Goal: Task Accomplishment & Management: Complete application form

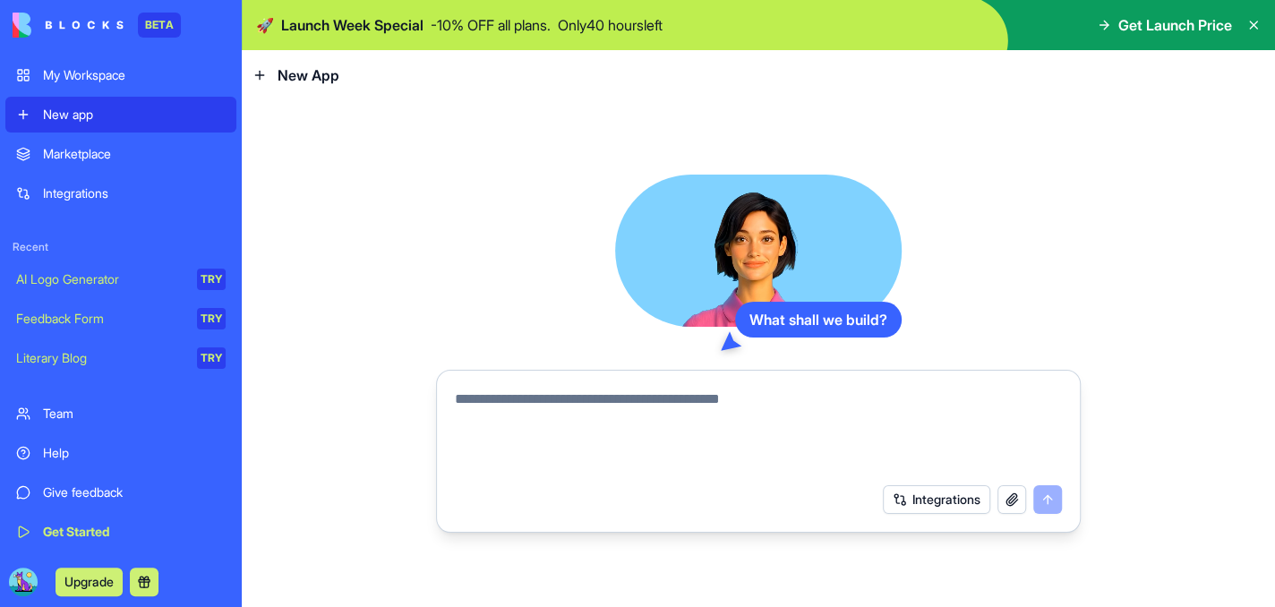
click at [477, 397] on textarea at bounding box center [758, 432] width 607 height 86
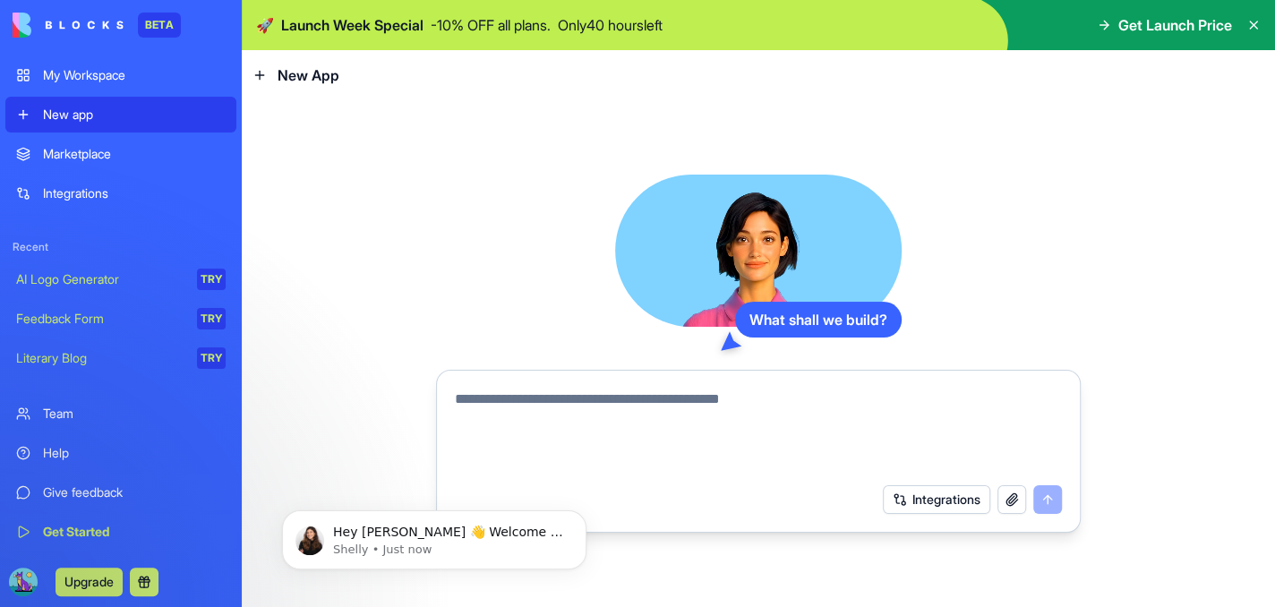
paste textarea "**********"
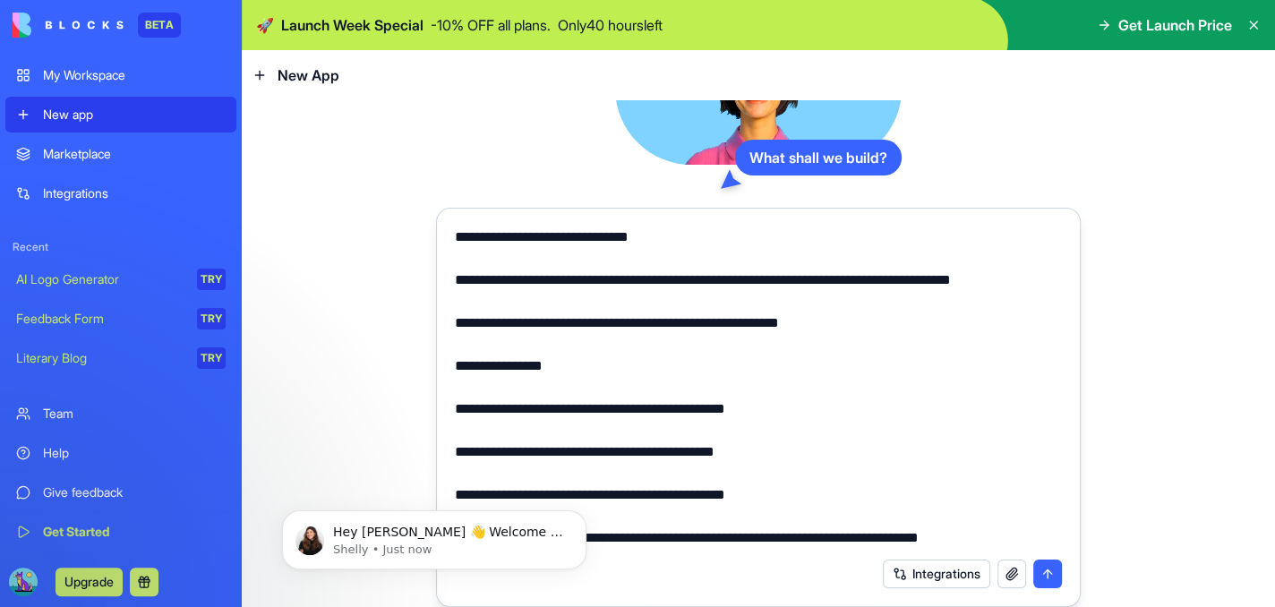
scroll to position [54, 0]
type textarea "**********"
click at [1033, 572] on button "submit" at bounding box center [1047, 574] width 29 height 29
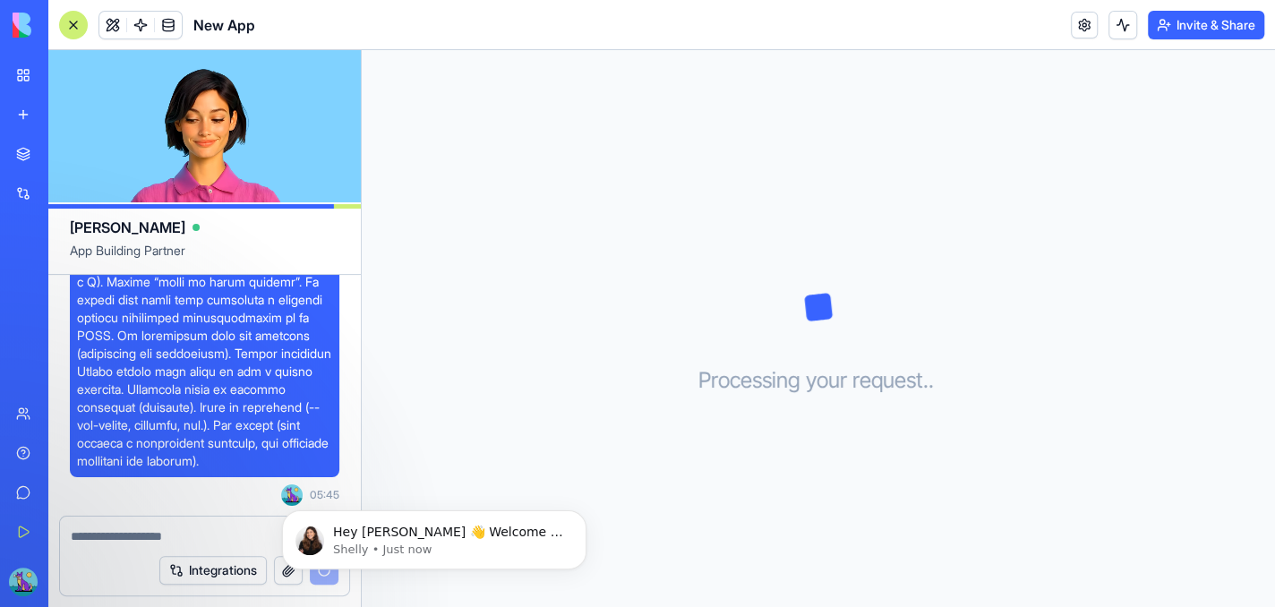
scroll to position [2049, 0]
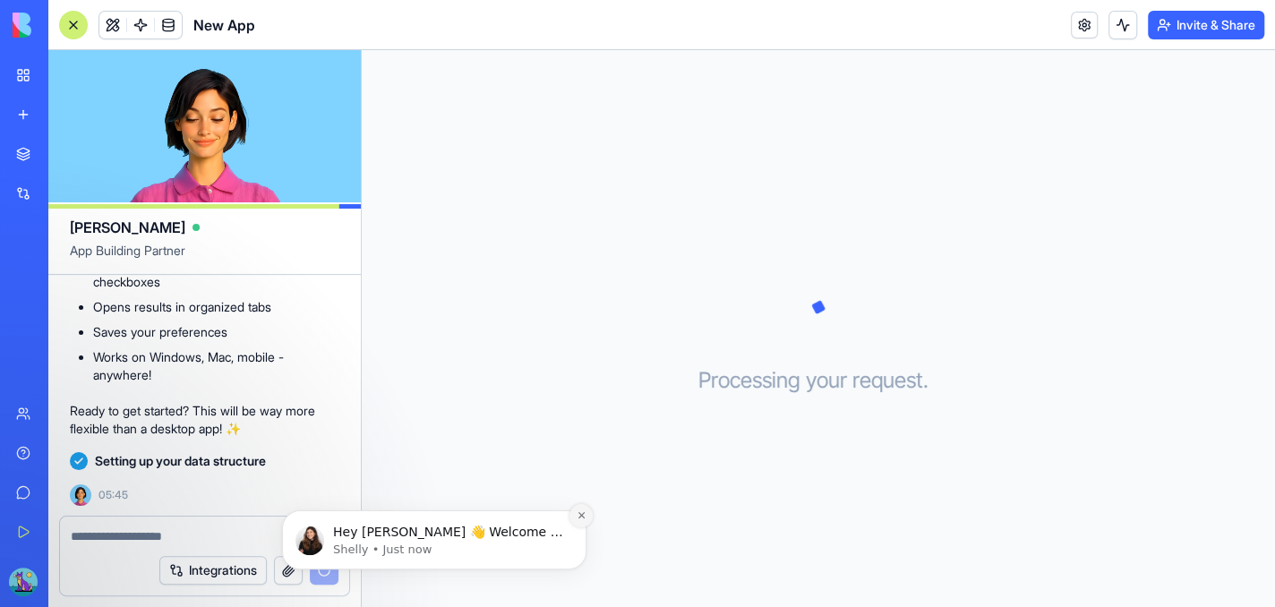
click at [581, 515] on icon "Dismiss notification" at bounding box center [580, 515] width 6 height 6
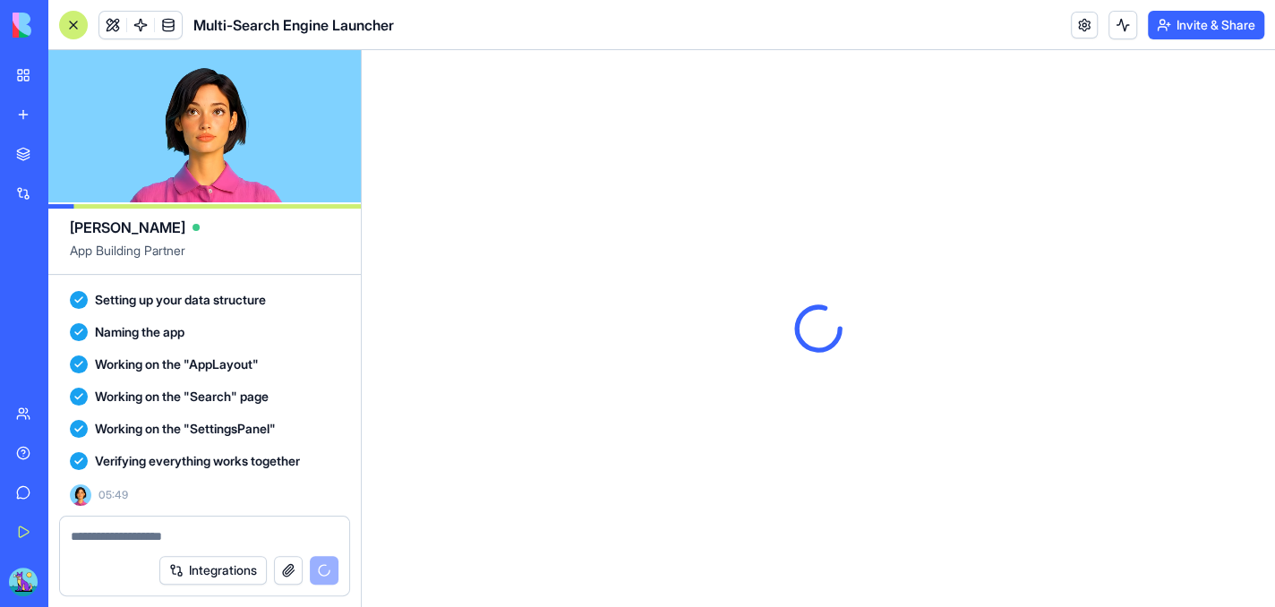
scroll to position [0, 0]
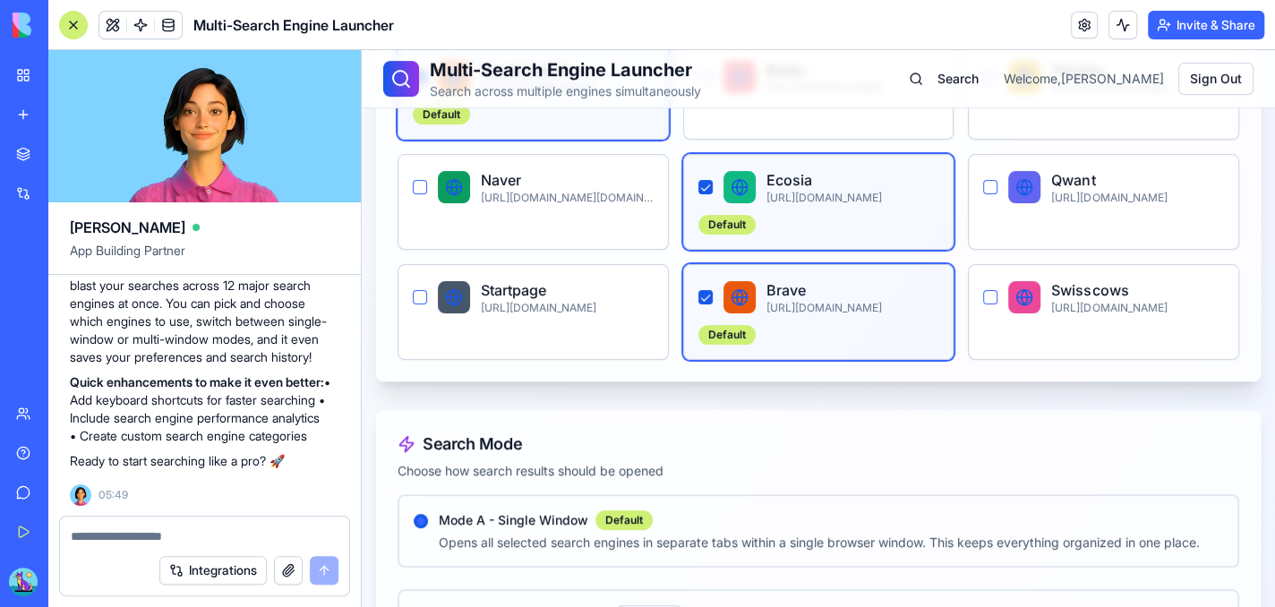
scroll to position [537, 0]
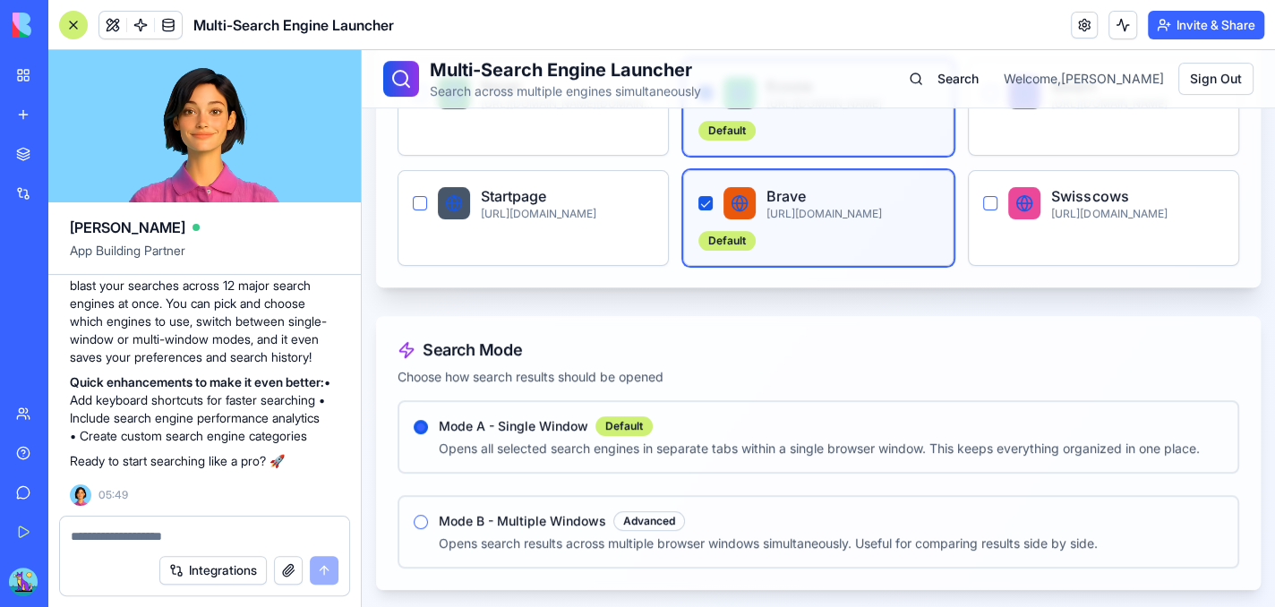
click at [64, 124] on div "New app" at bounding box center [54, 115] width 23 height 18
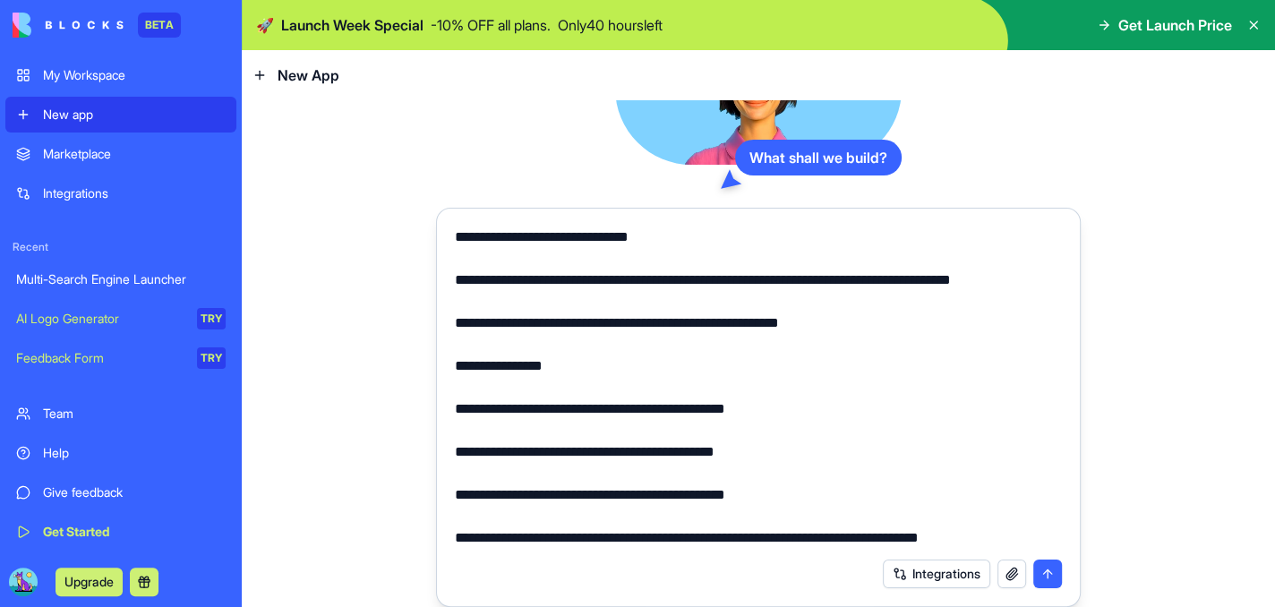
scroll to position [54, 0]
type textarea "**********"
click at [1038, 577] on button "submit" at bounding box center [1047, 574] width 29 height 29
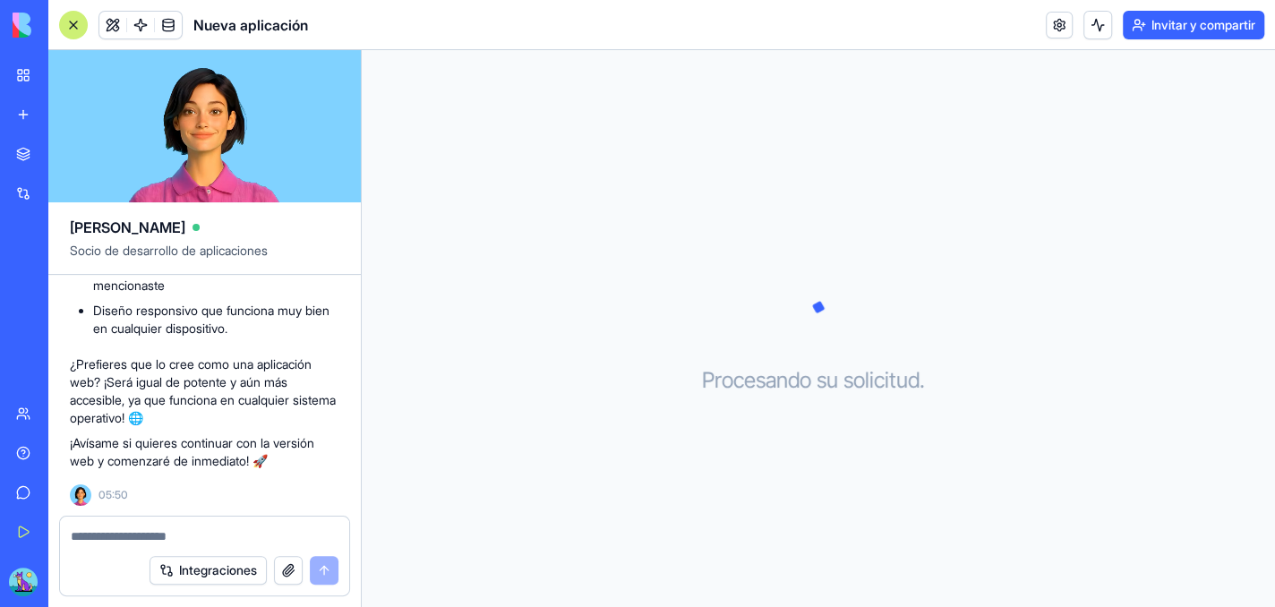
scroll to position [2380, 0]
click at [107, 545] on div "Integraciones" at bounding box center [204, 570] width 289 height 50
click at [107, 535] on textarea at bounding box center [205, 536] width 268 height 18
type textarea "**"
click at [312, 568] on button "submit" at bounding box center [324, 570] width 29 height 29
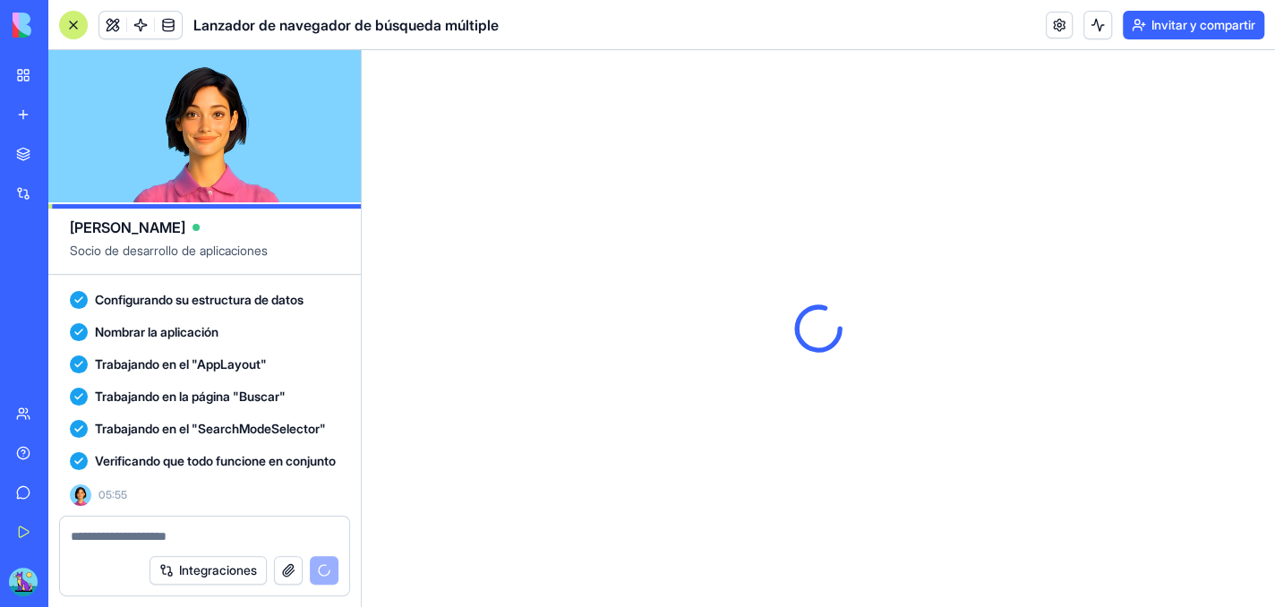
scroll to position [0, 0]
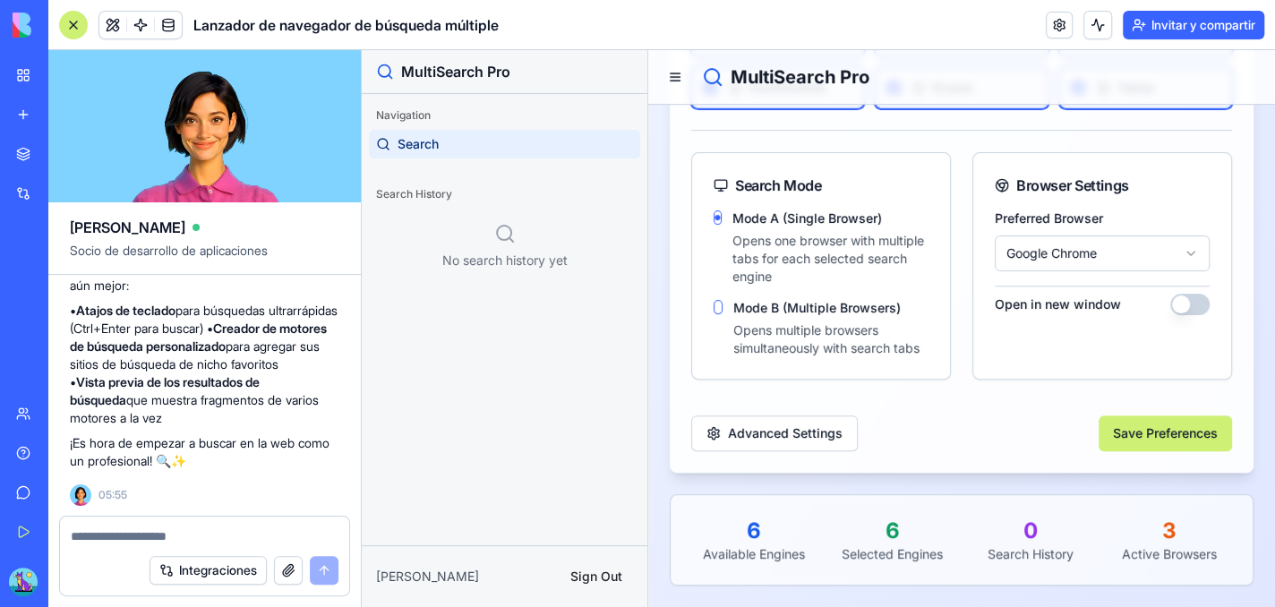
scroll to position [358, 0]
click at [799, 427] on button "Advanced Settings" at bounding box center [774, 433] width 167 height 36
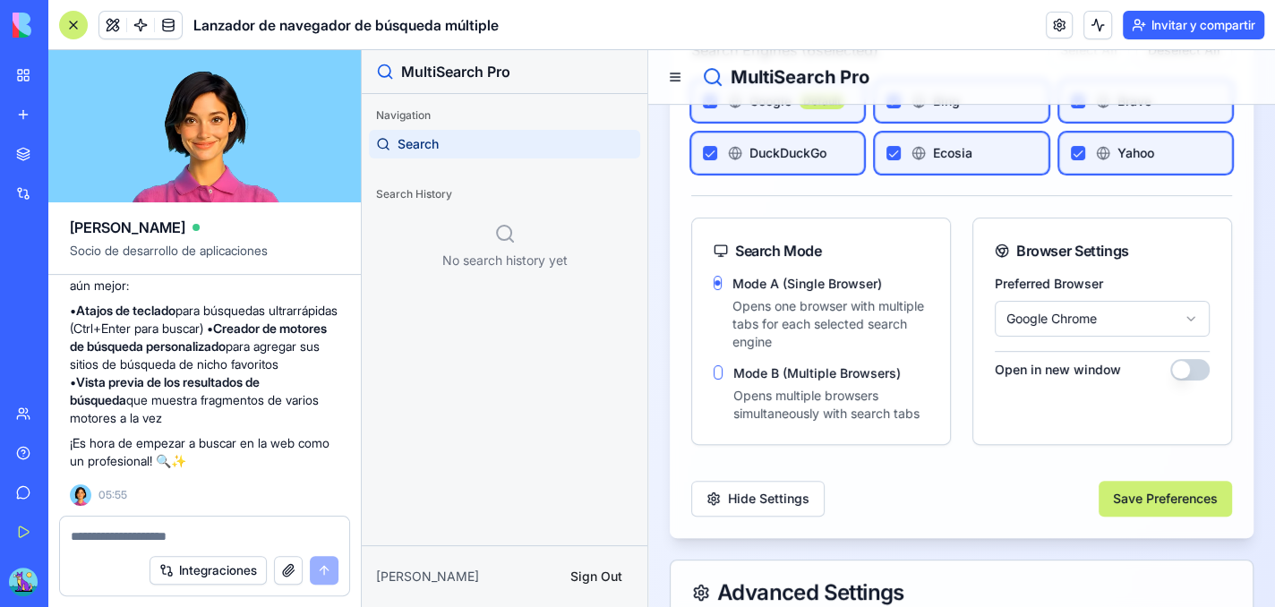
scroll to position [269, 0]
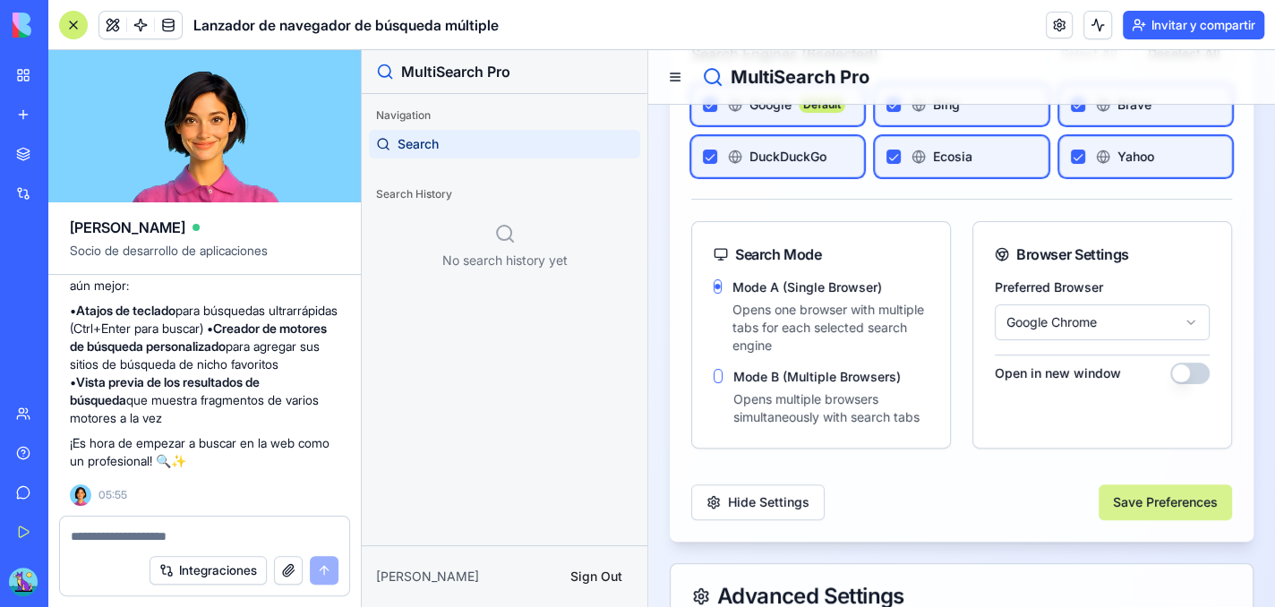
click at [1139, 517] on button "Save Preferences" at bounding box center [1164, 502] width 133 height 36
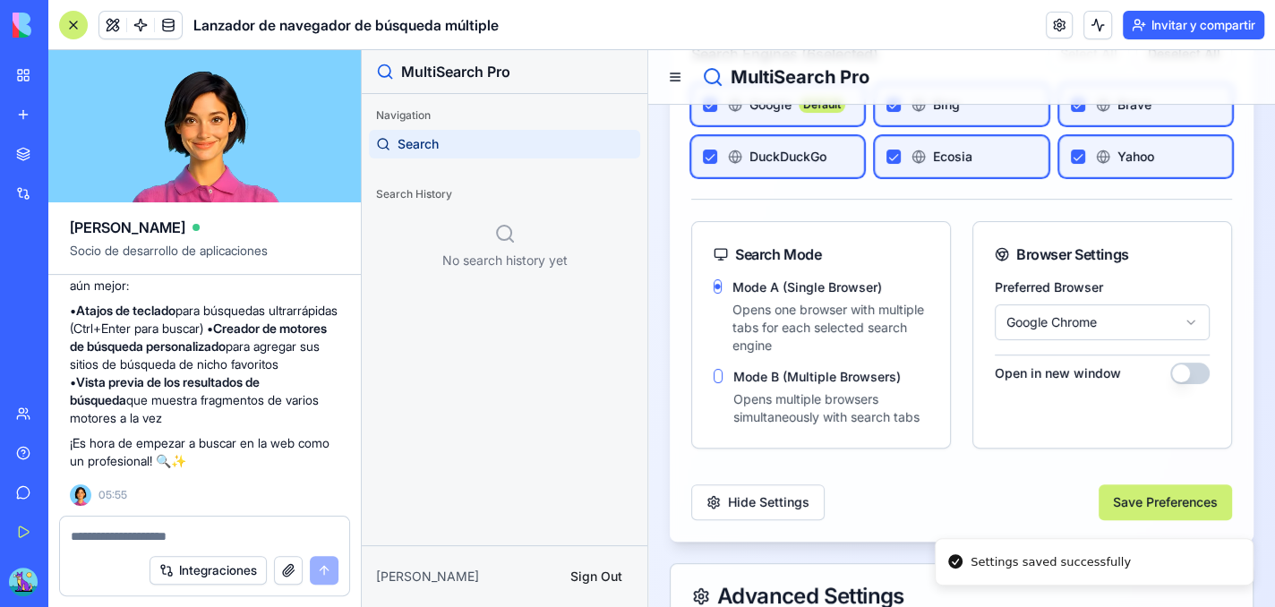
click at [1180, 368] on button "Open in new window" at bounding box center [1189, 373] width 39 height 21
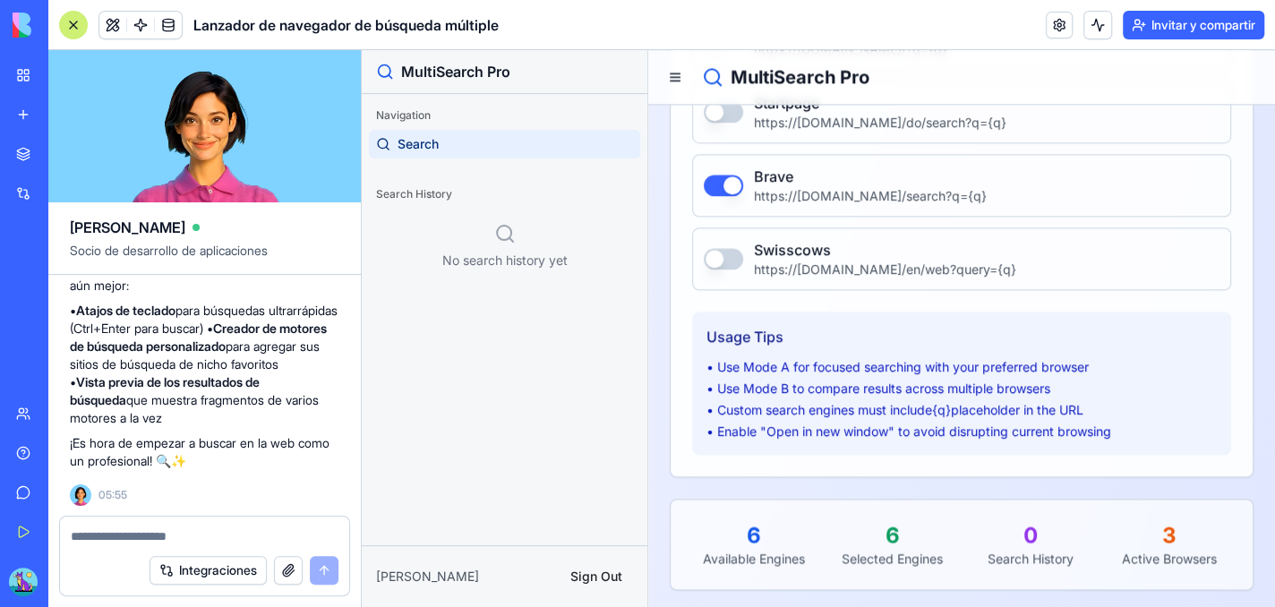
scroll to position [1589, 0]
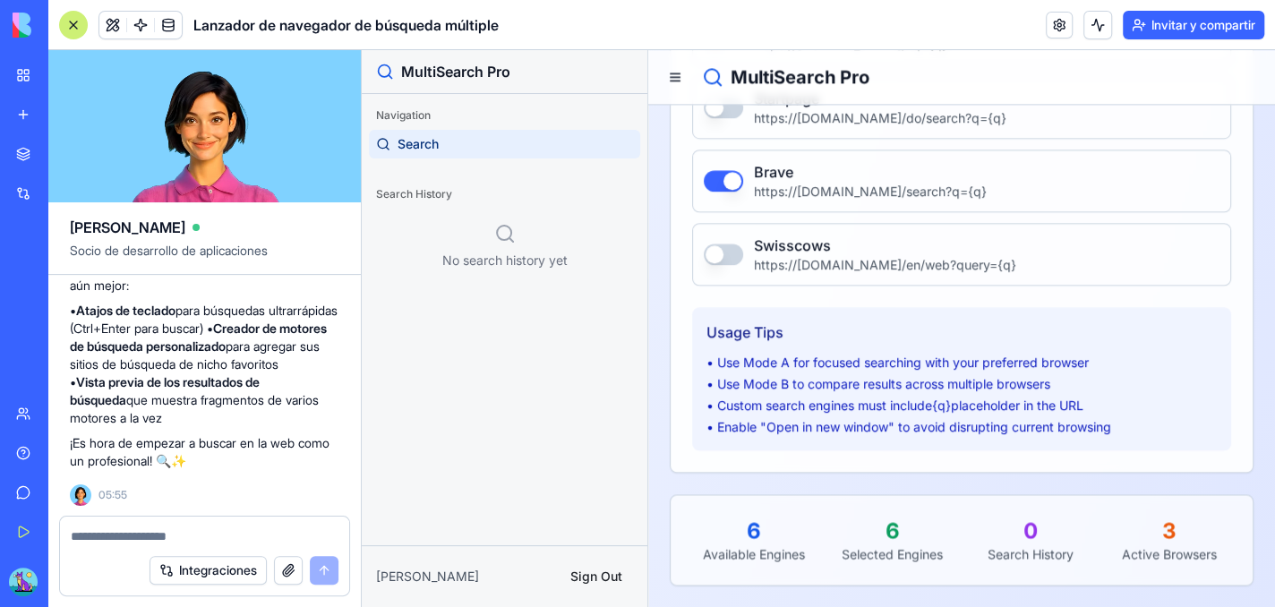
click at [18, 84] on link "Mi espacio de trabajo" at bounding box center [41, 75] width 72 height 36
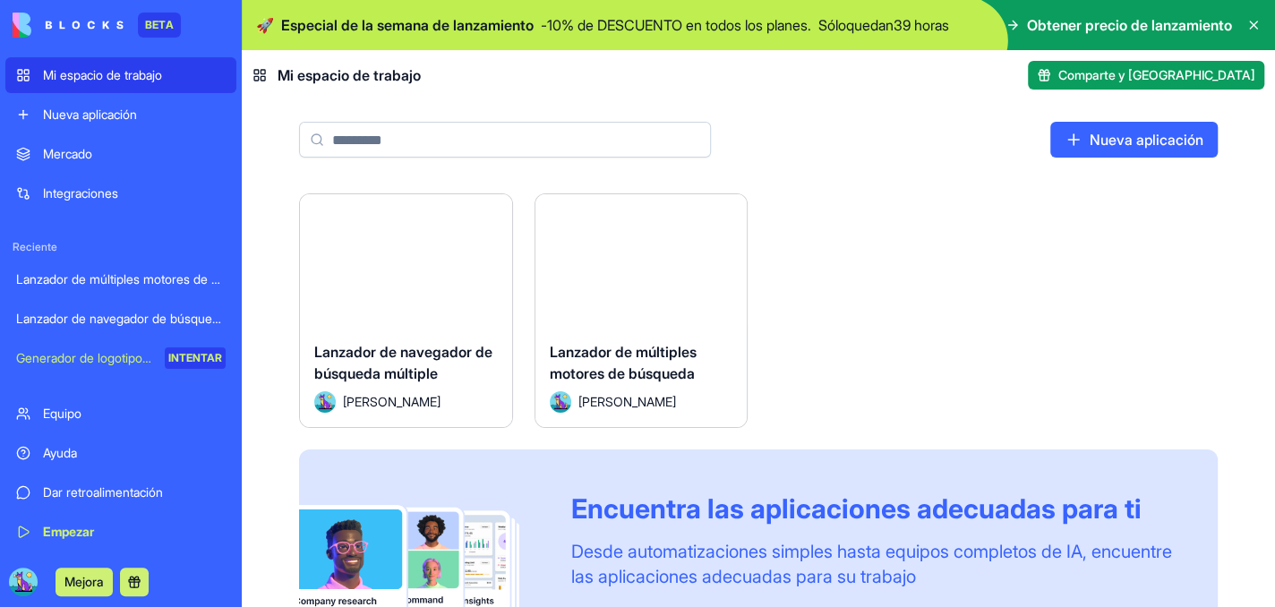
click at [61, 122] on font "Nueva aplicación" at bounding box center [90, 114] width 94 height 15
